Goal: Communication & Community: Answer question/provide support

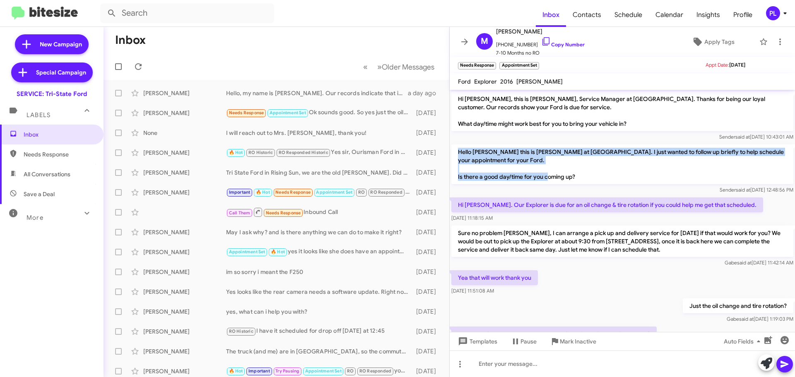
drag, startPoint x: 548, startPoint y: 179, endPoint x: 457, endPoint y: 155, distance: 93.3
click at [457, 155] on p "Hello [PERSON_NAME] this is [PERSON_NAME] at [GEOGRAPHIC_DATA]. I just wanted t…" at bounding box center [622, 165] width 342 height 40
copy p "Hello [PERSON_NAME] this is [PERSON_NAME] at [GEOGRAPHIC_DATA]. I just wanted t…"
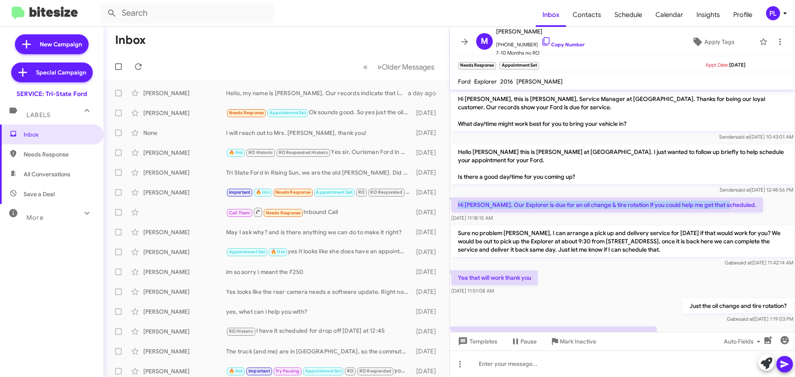
drag, startPoint x: 729, startPoint y: 205, endPoint x: 459, endPoint y: 207, distance: 269.7
click at [459, 207] on p "Hi [PERSON_NAME]. Our Explorer is due for an oil change & tire rotation if you …" at bounding box center [607, 205] width 312 height 15
copy p "Hi [PERSON_NAME]. Our Explorer is due for an oil change & tire rotation if you …"
drag, startPoint x: 703, startPoint y: 248, endPoint x: 452, endPoint y: 232, distance: 251.5
click at [452, 232] on p "Sure no problem [PERSON_NAME], I can arrange a pick up and delivery service for…" at bounding box center [622, 241] width 342 height 31
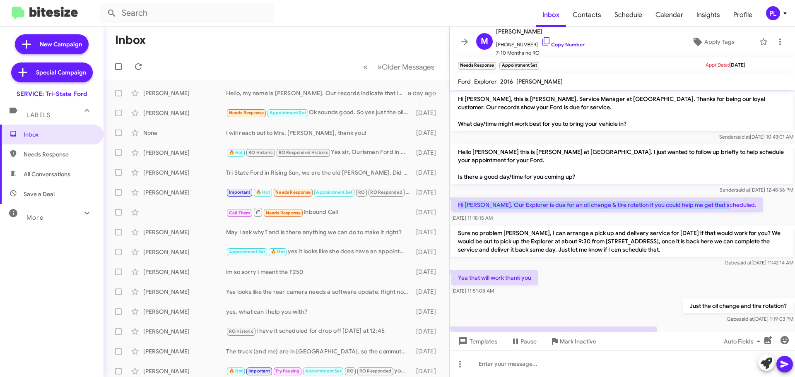
copy p "Sure no problem [PERSON_NAME], I can arrange a pick up and delivery service for…"
